Goal: Task Accomplishment & Management: Manage account settings

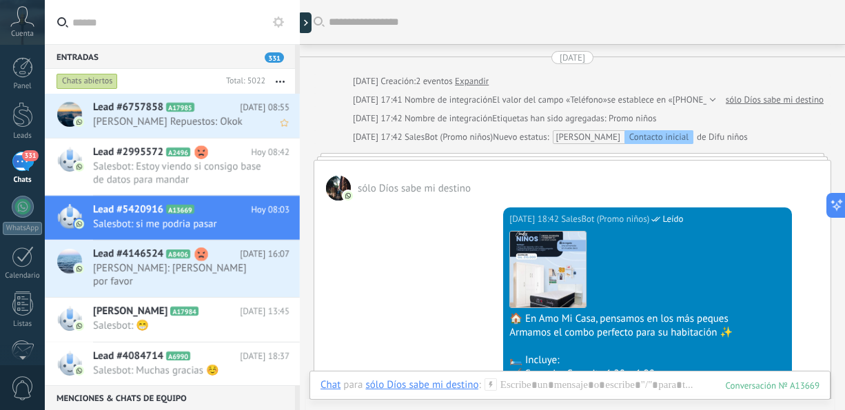
scroll to position [1540, 0]
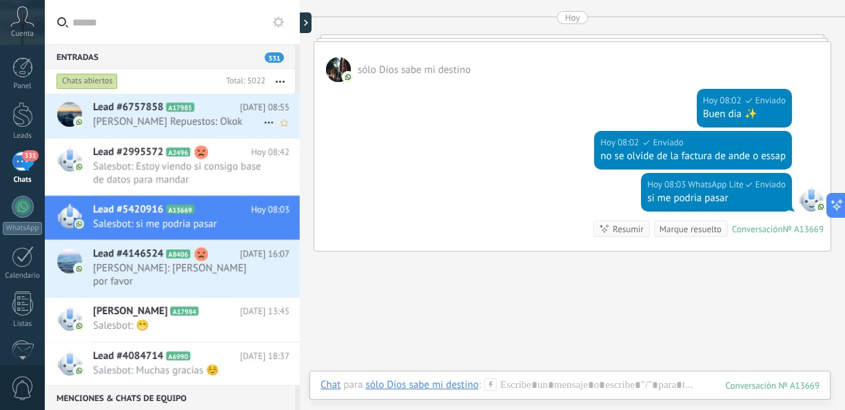
click at [214, 110] on h2 "Lead #6757858 A17985" at bounding box center [166, 108] width 147 height 14
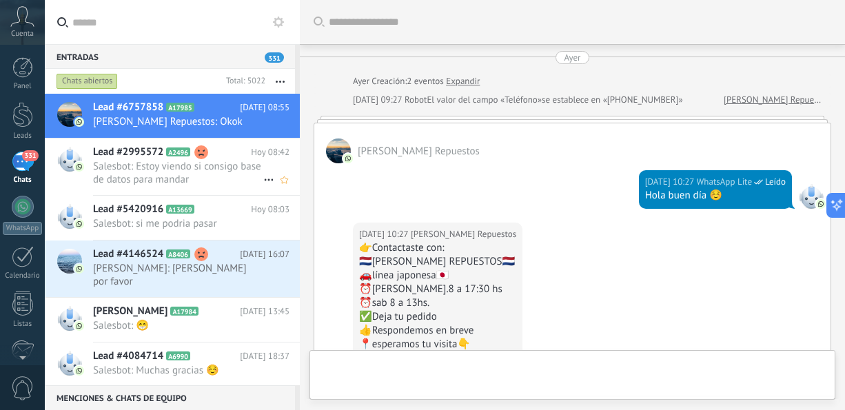
scroll to position [1252, 0]
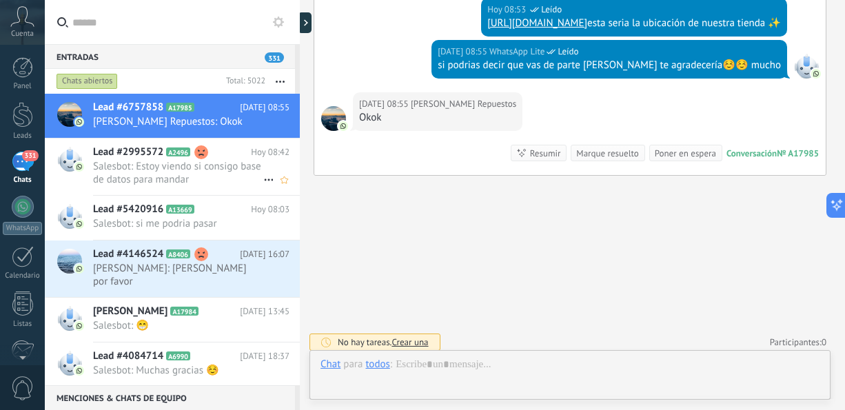
click at [214, 179] on span "Salesbot: Estoy viendo si consigo base de datos para mandar" at bounding box center [178, 173] width 170 height 26
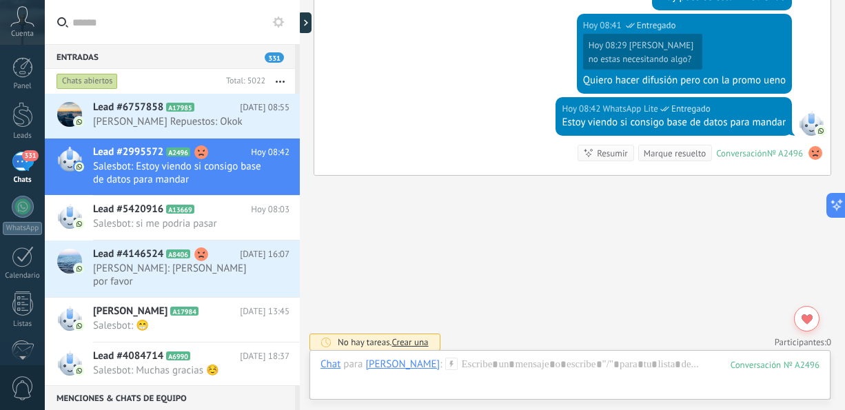
scroll to position [2027, 0]
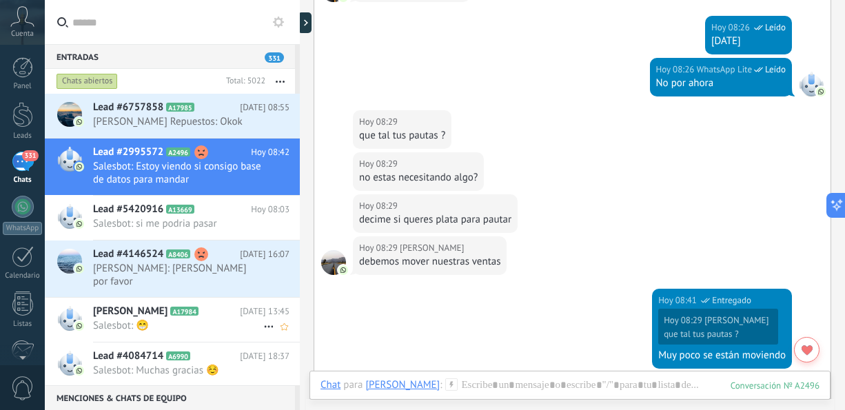
click at [129, 319] on span "Salesbot: 😁" at bounding box center [178, 325] width 170 height 13
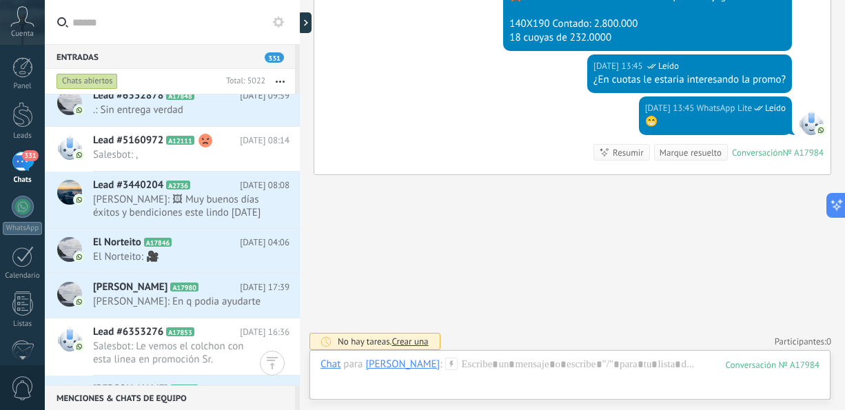
scroll to position [765, 0]
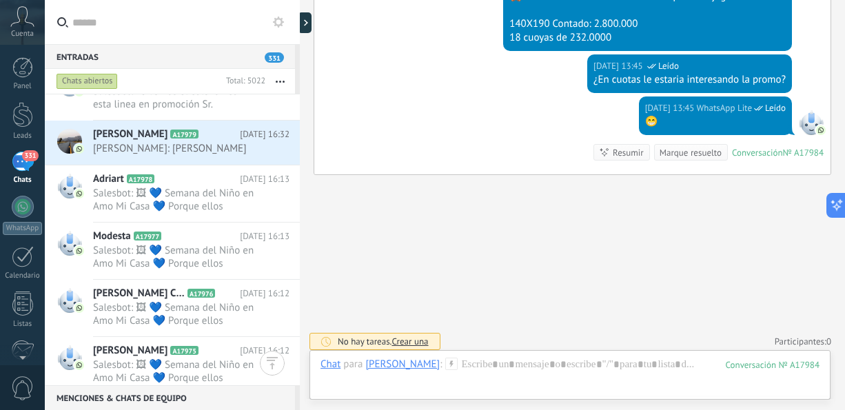
click at [27, 22] on use at bounding box center [22, 16] width 23 height 20
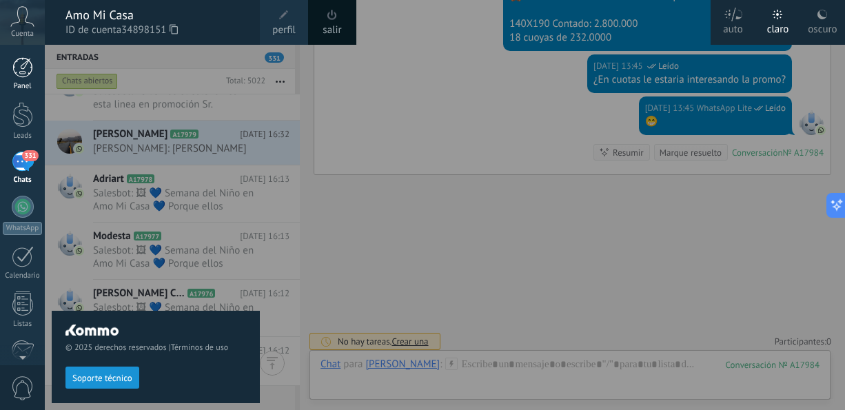
click at [25, 77] on div at bounding box center [22, 67] width 21 height 21
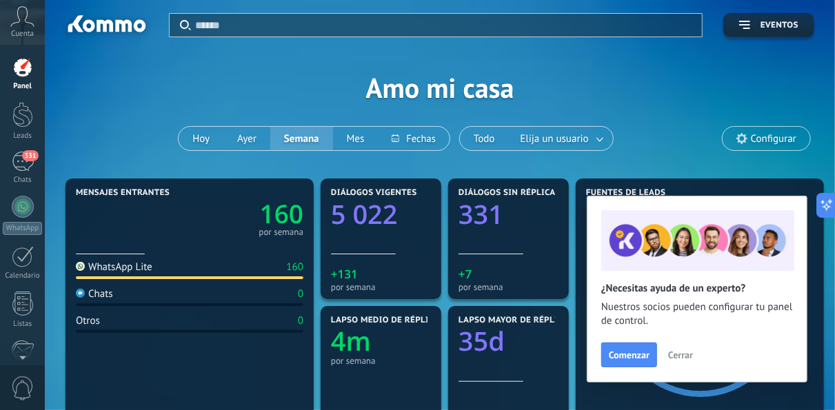
click at [676, 360] on span "Cerrar" at bounding box center [680, 355] width 25 height 10
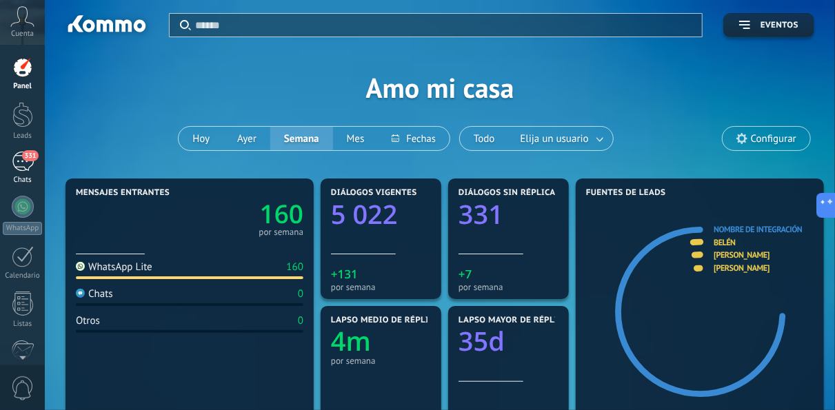
click at [23, 157] on span "331" at bounding box center [30, 155] width 16 height 11
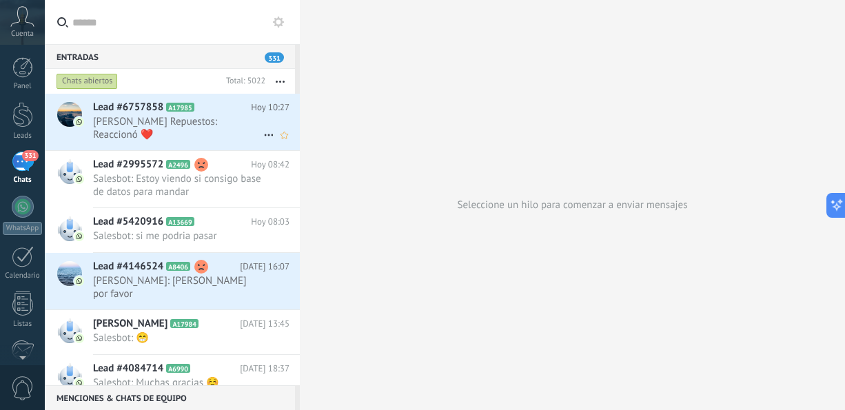
click at [177, 115] on span "[PERSON_NAME] Repuestos: Reaccionó ❤️" at bounding box center [178, 128] width 170 height 26
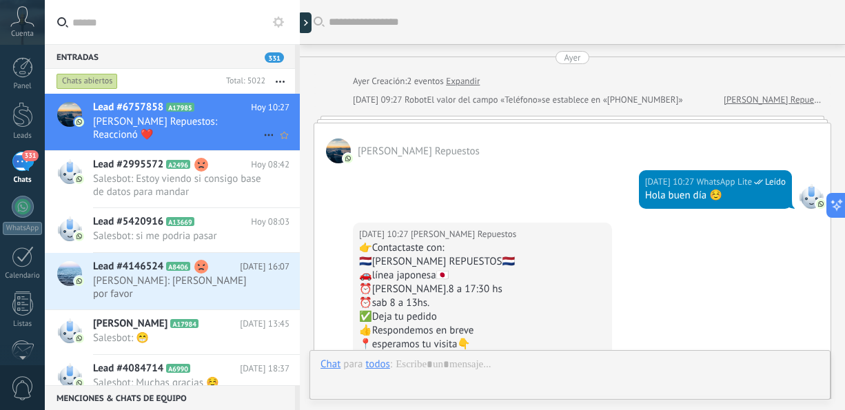
scroll to position [1341, 0]
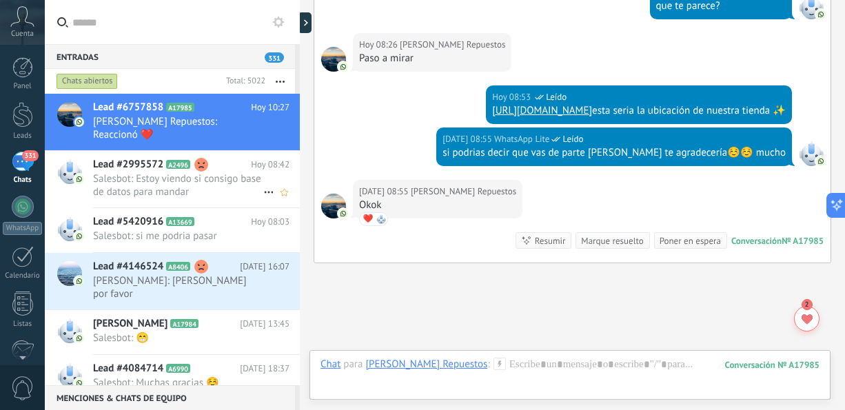
click at [174, 172] on span "Salesbot: Estoy viendo si consigo base de datos para mandar" at bounding box center [178, 185] width 170 height 26
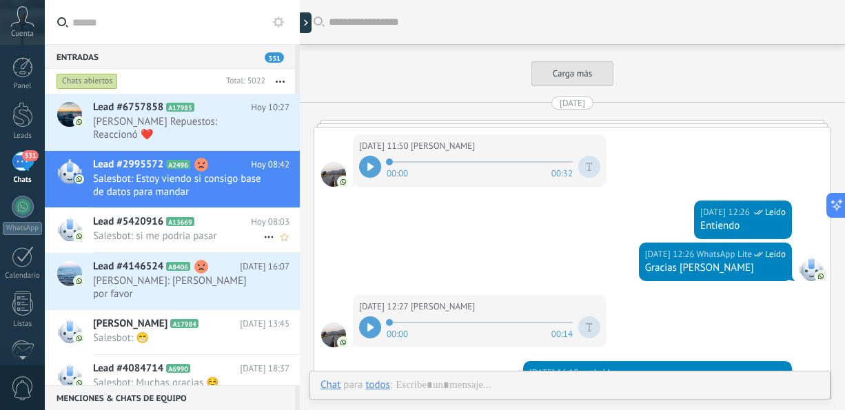
scroll to position [2311, 0]
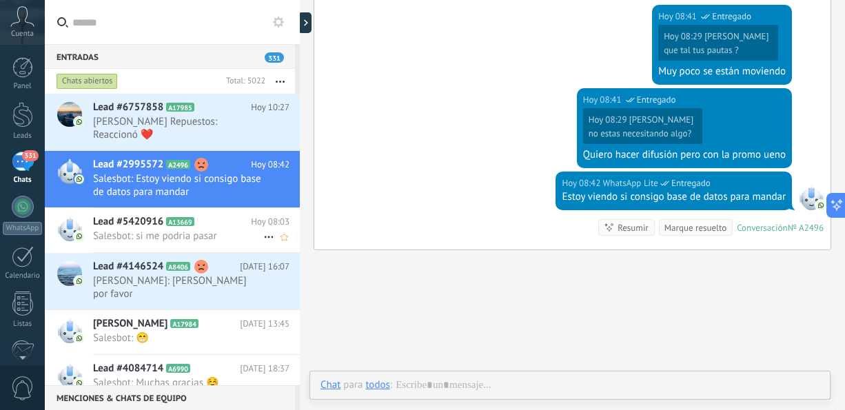
click at [182, 238] on div "Lead #5420916 A13669 [DATE] 08:03 Salesbot: si me podria pasar" at bounding box center [196, 229] width 207 height 43
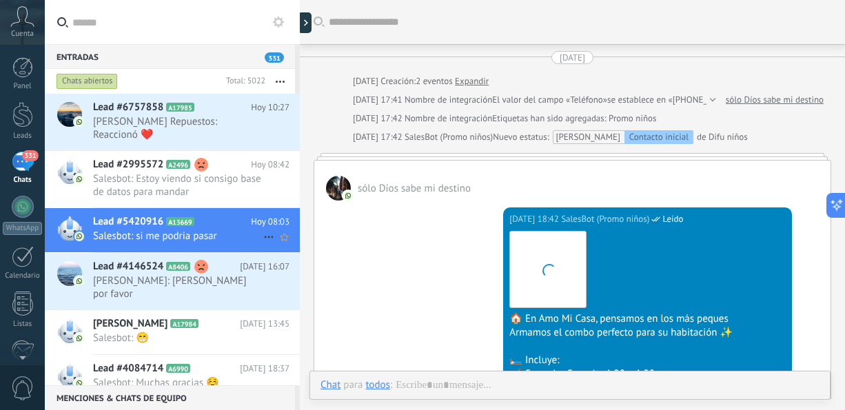
scroll to position [1540, 0]
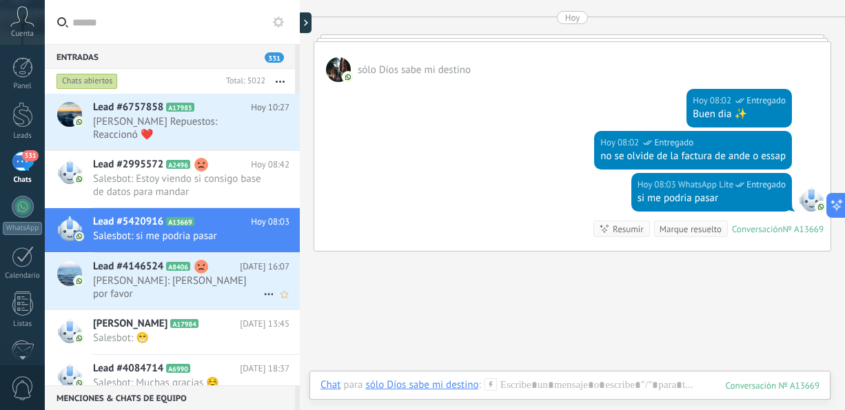
click at [176, 274] on span "[PERSON_NAME]: [PERSON_NAME] por favor" at bounding box center [178, 287] width 170 height 26
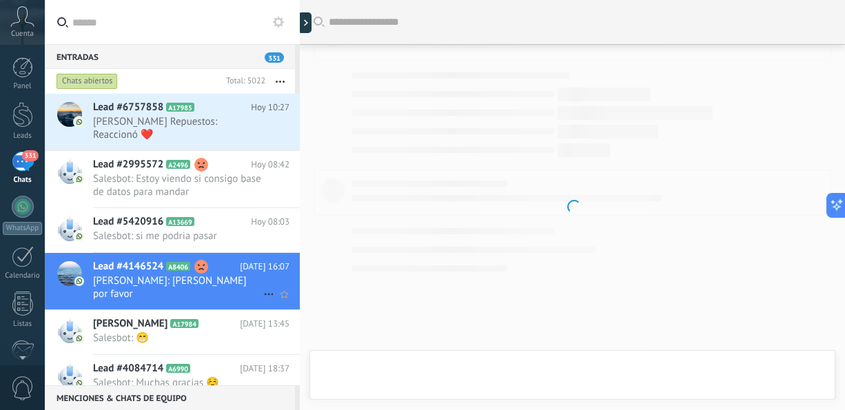
scroll to position [1852, 0]
